Goal: Information Seeking & Learning: Learn about a topic

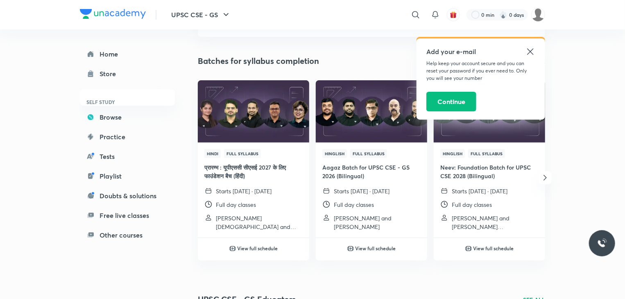
scroll to position [67, 0]
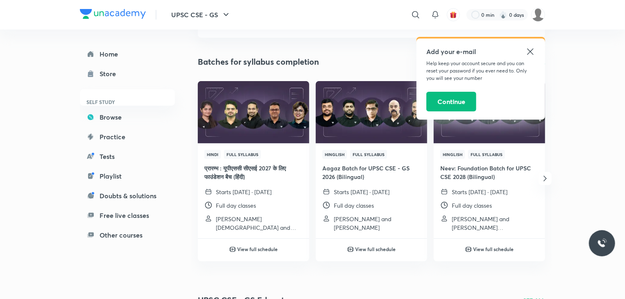
click at [531, 53] on icon at bounding box center [531, 52] width 10 height 10
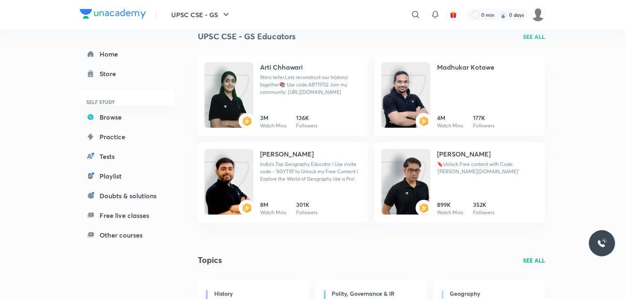
scroll to position [333, 0]
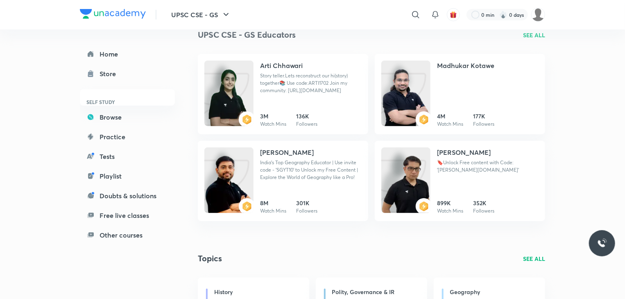
click at [447, 238] on div "UPSC CSE - GS Batches for syllabus completion SEE ALL Hindi Full Syllabus प्रार…" at bounding box center [371, 83] width 347 height 741
click at [150, 215] on link "Free live classes" at bounding box center [127, 215] width 95 height 16
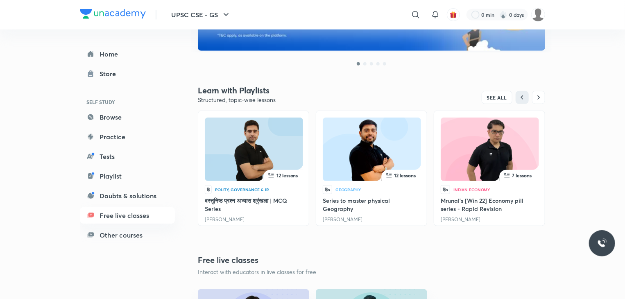
scroll to position [207, 0]
click at [527, 172] on span "7 lessons" at bounding box center [523, 175] width 20 height 7
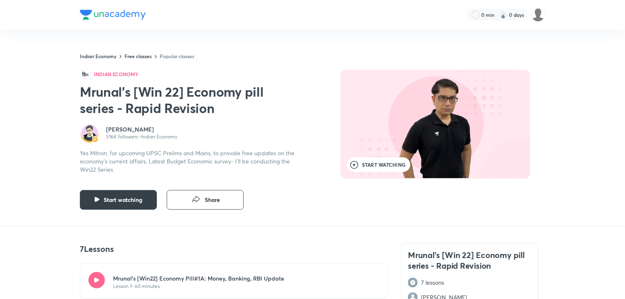
click at [137, 197] on span "Start watching" at bounding box center [123, 200] width 39 height 8
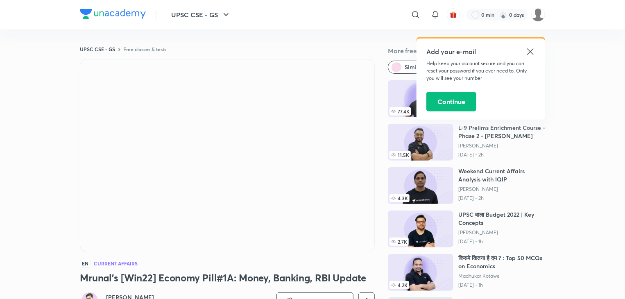
click at [535, 47] on icon at bounding box center [531, 52] width 10 height 10
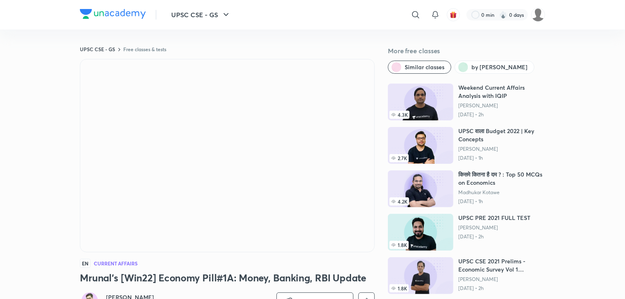
scroll to position [84, 0]
